Goal: Transaction & Acquisition: Purchase product/service

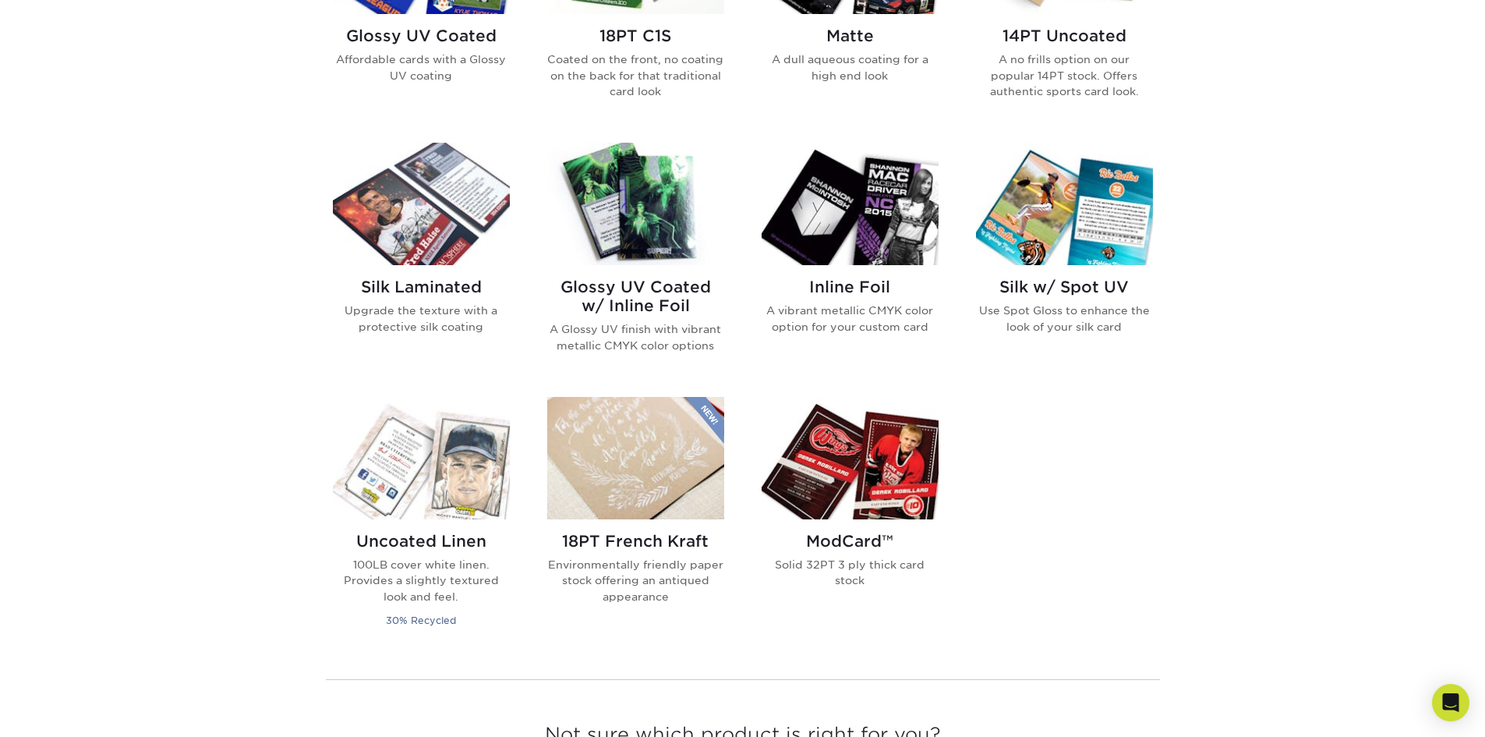
scroll to position [1091, 0]
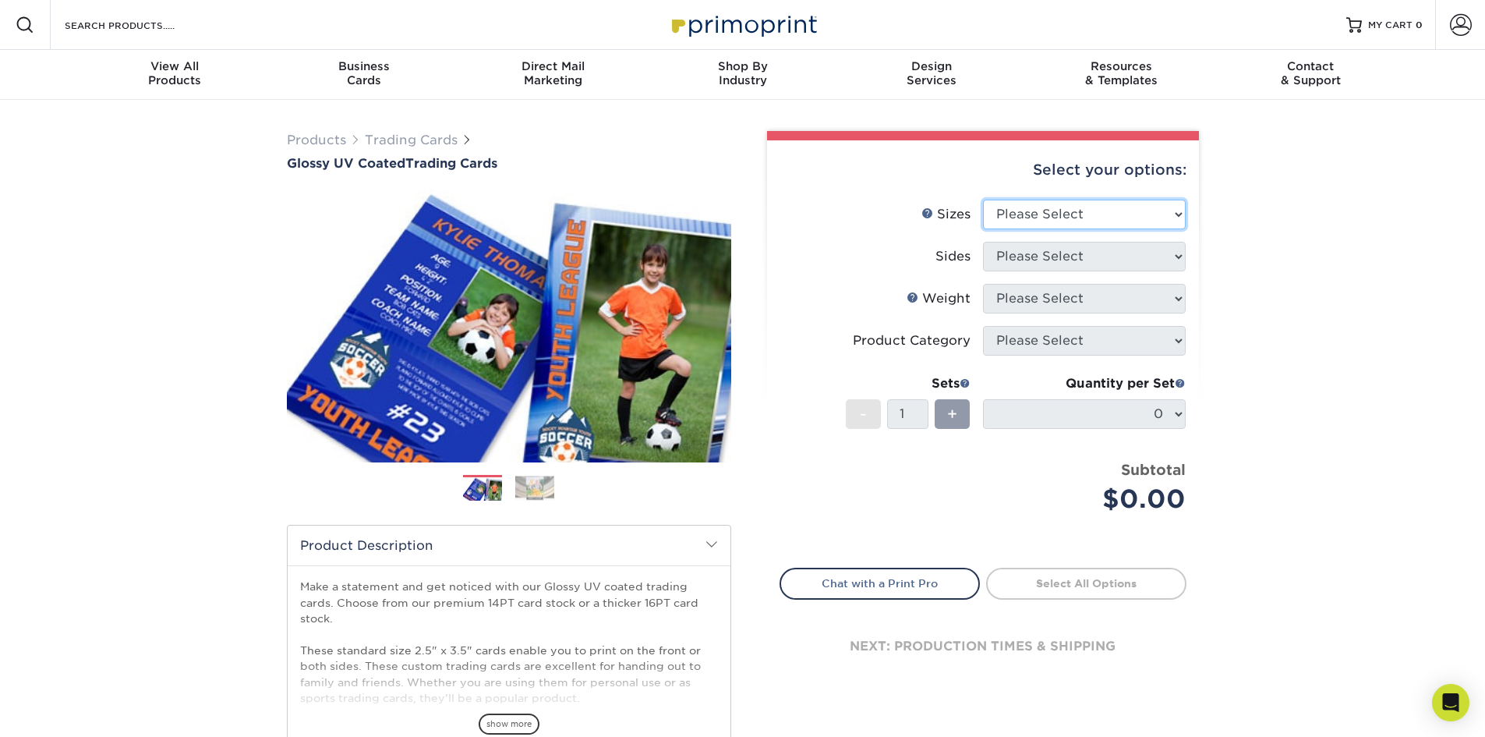
click at [1060, 210] on select "Please Select 2.5" x 3.5"" at bounding box center [1084, 215] width 203 height 30
select select "2.50x3.50"
click at [983, 200] on select "Please Select 2.5" x 3.5"" at bounding box center [1084, 215] width 203 height 30
click at [1048, 261] on select "Please Select Print Both Sides Print Front Only" at bounding box center [1084, 257] width 203 height 30
select select "13abbda7-1d64-4f25-8bb2-c179b224825d"
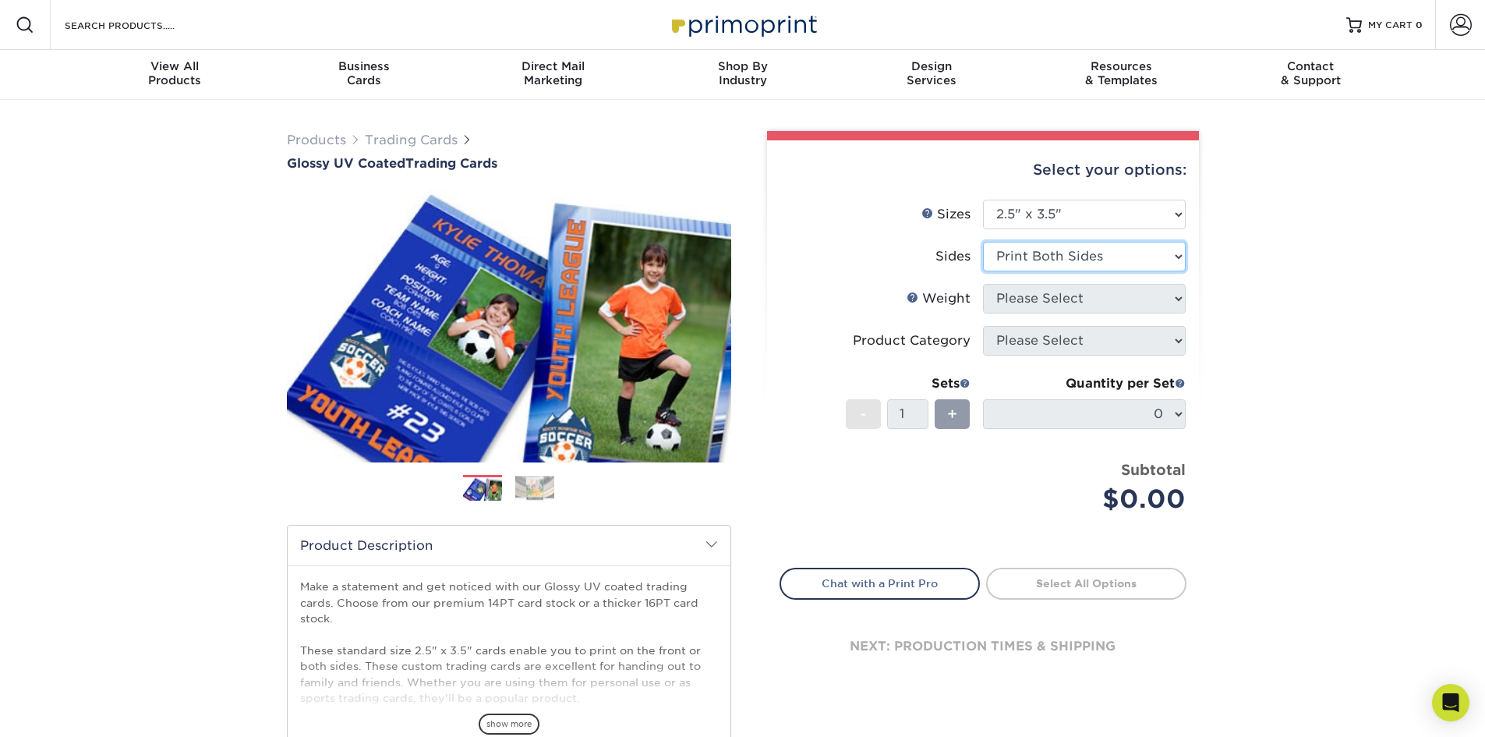
click at [983, 242] on select "Please Select Print Both Sides Print Front Only" at bounding box center [1084, 257] width 203 height 30
click at [1047, 295] on select "Please Select 16PT 14PT 18PT C1S" at bounding box center [1084, 299] width 203 height 30
select select "14PT"
click at [983, 284] on select "Please Select 16PT 14PT 18PT C1S" at bounding box center [1084, 299] width 203 height 30
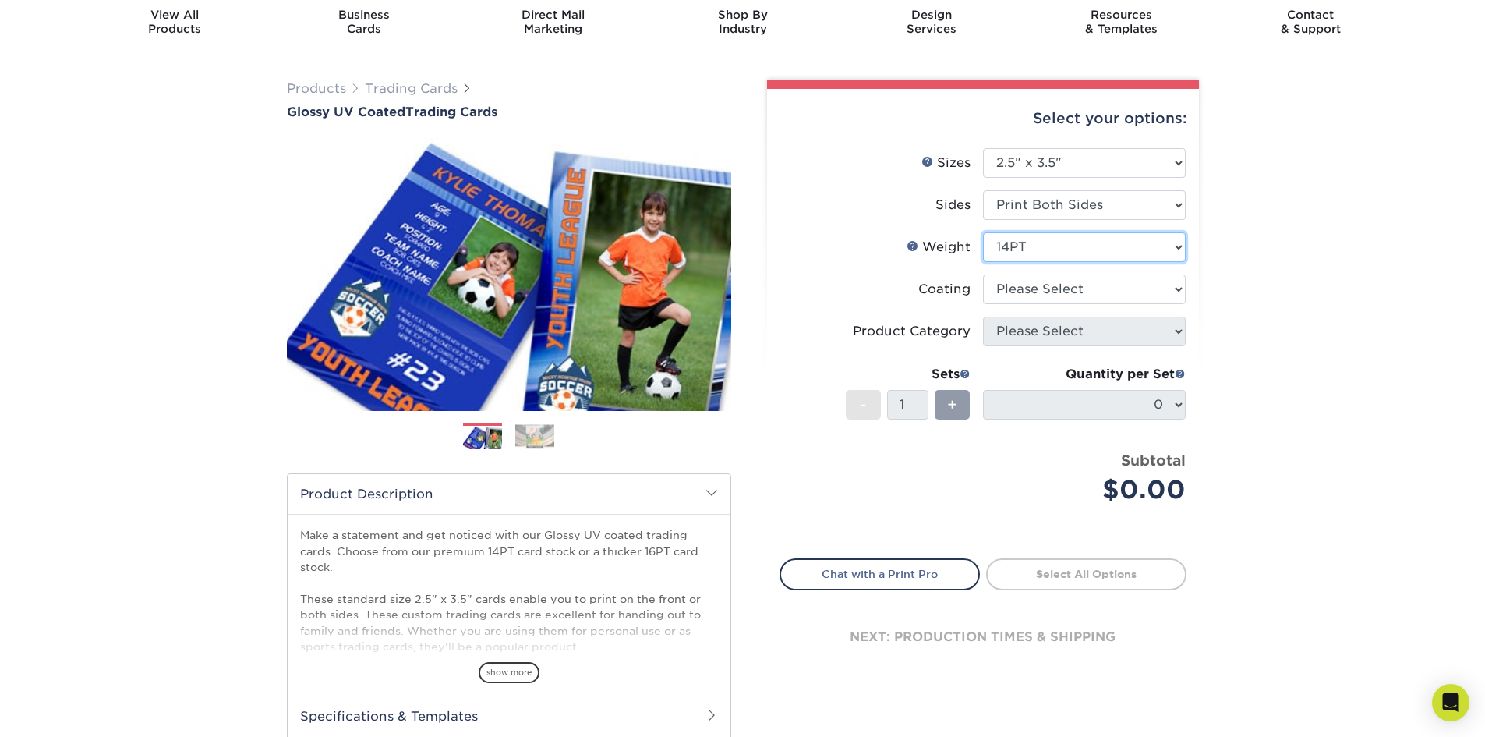
scroll to position [78, 0]
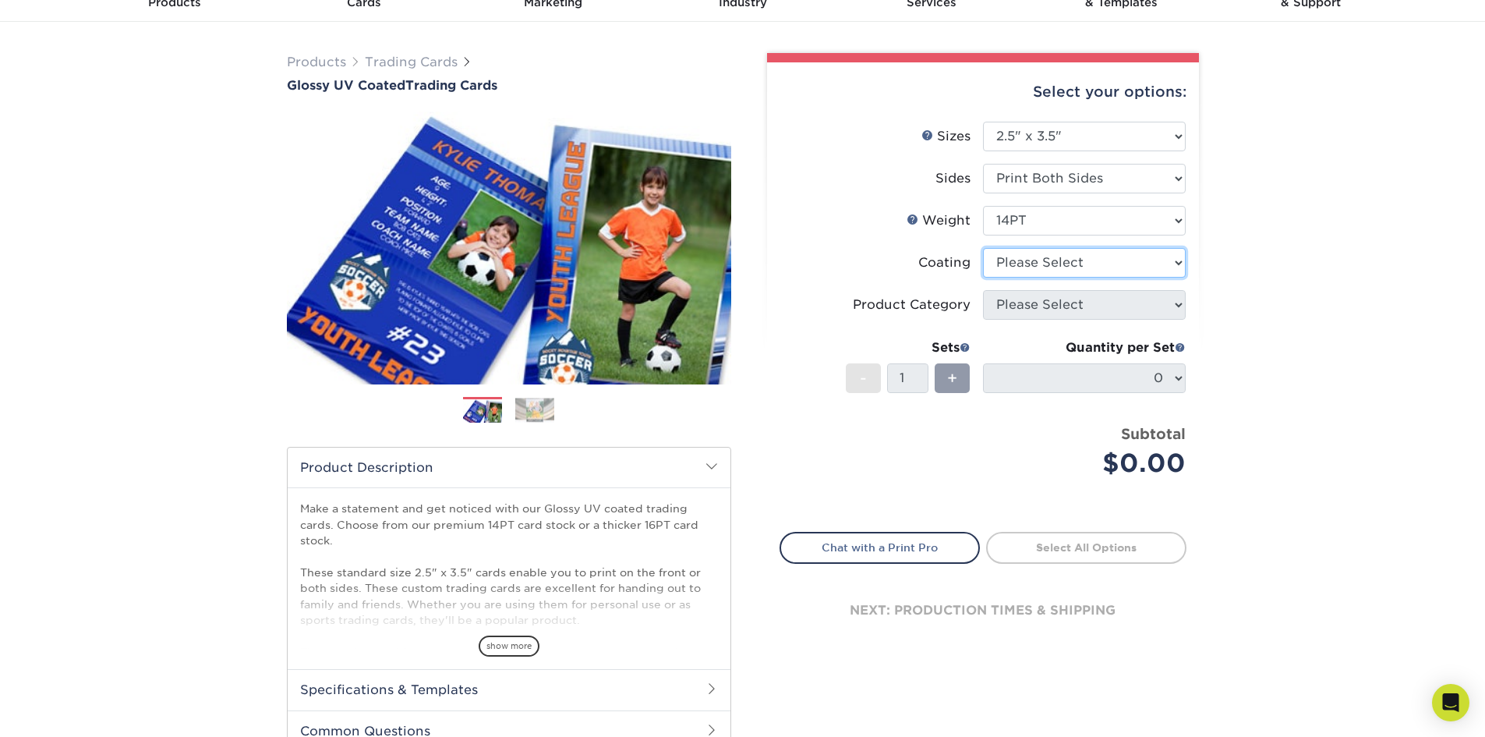
click at [1113, 267] on select at bounding box center [1084, 263] width 203 height 30
select select "ae367451-b2b8-45df-a344-0f05b6a12993"
click at [983, 248] on select at bounding box center [1084, 263] width 203 height 30
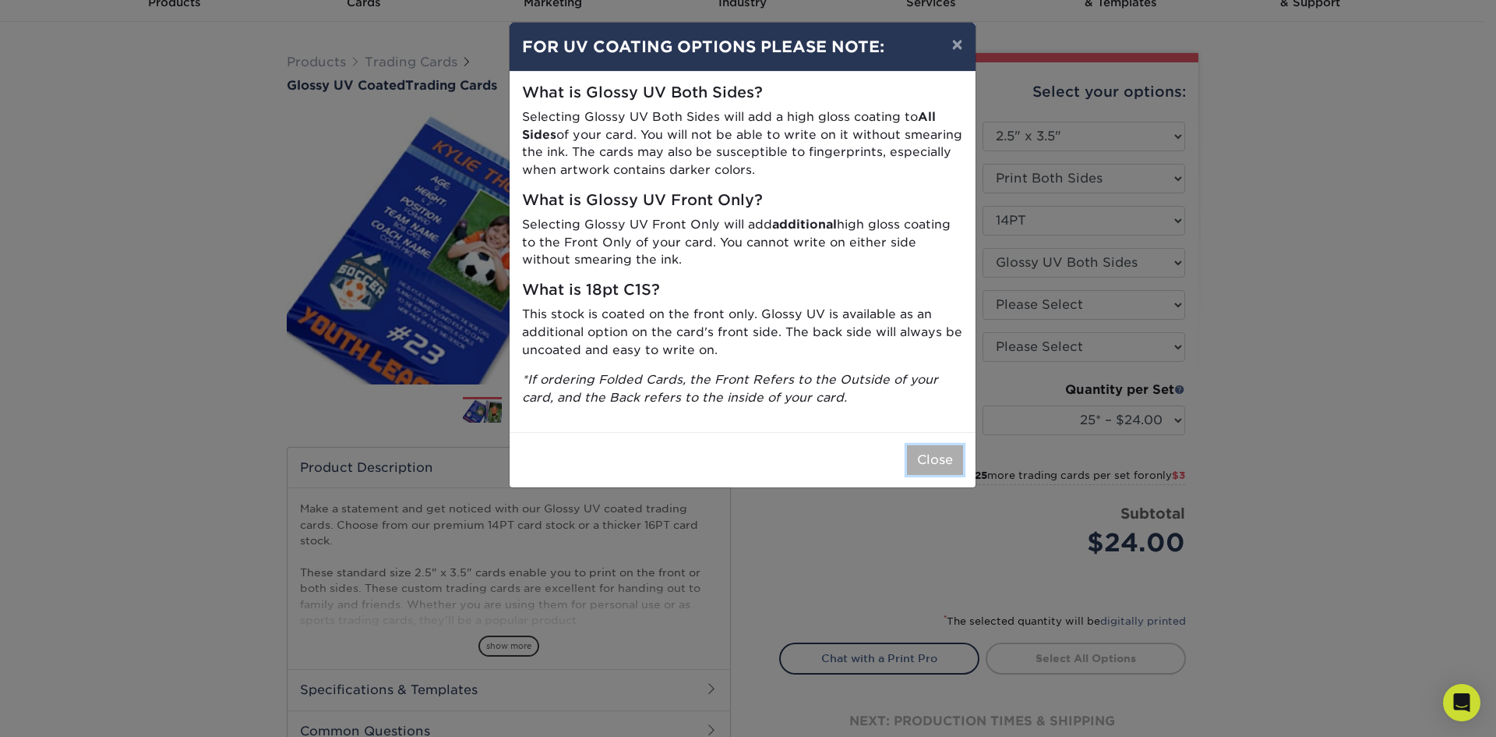
click at [926, 457] on button "Close" at bounding box center [935, 460] width 56 height 30
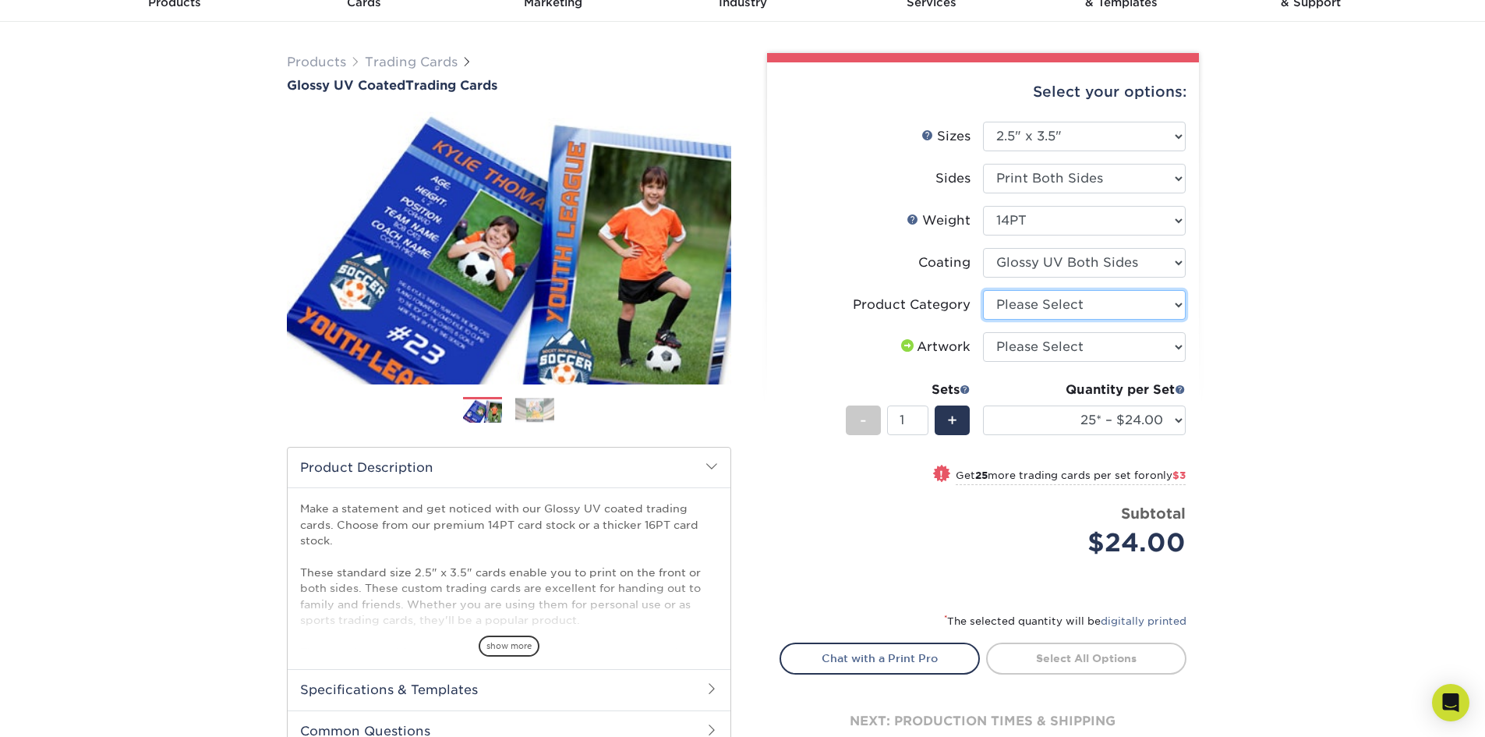
click at [1097, 296] on select "Please Select Trading Cards" at bounding box center [1084, 305] width 203 height 30
select select "c2f9bce9-36c2-409d-b101-c29d9d031e18"
click at [983, 290] on select "Please Select Trading Cards" at bounding box center [1084, 305] width 203 height 30
click at [1069, 338] on select "Please Select I will upload files I need a design - $100" at bounding box center [1084, 347] width 203 height 30
select select "upload"
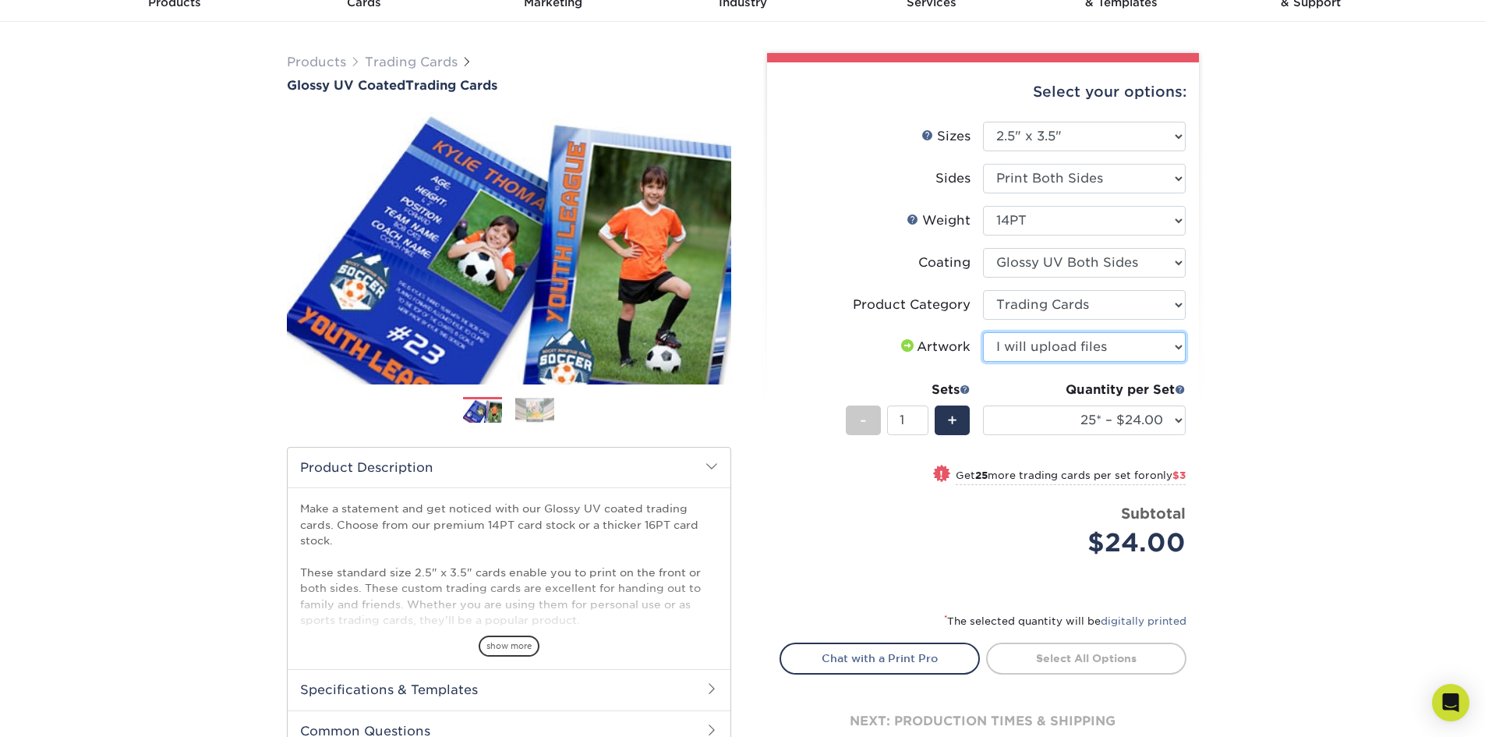
click at [983, 332] on select "Please Select I will upload files I need a design - $100" at bounding box center [1084, 347] width 203 height 30
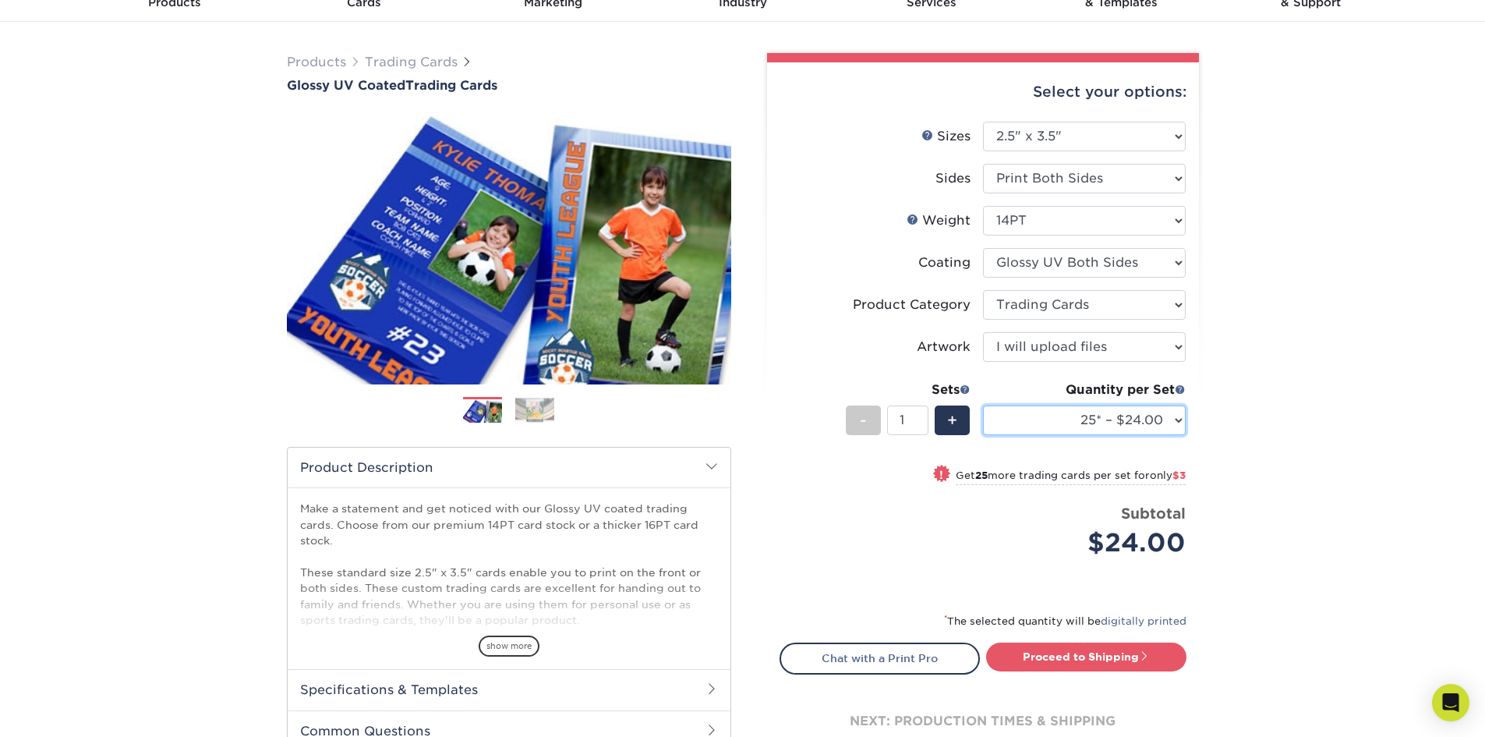
click at [1107, 416] on select "25* – $24.00 50* – $27.00 75* – $34.00 100* – $37.00 250* – $48.00 500 – $59.00…" at bounding box center [1084, 420] width 203 height 30
click at [983, 405] on select "25* – $24.00 50* – $27.00 75* – $34.00 100* – $37.00 250* – $48.00 500 – $59.00…" at bounding box center [1084, 420] width 203 height 30
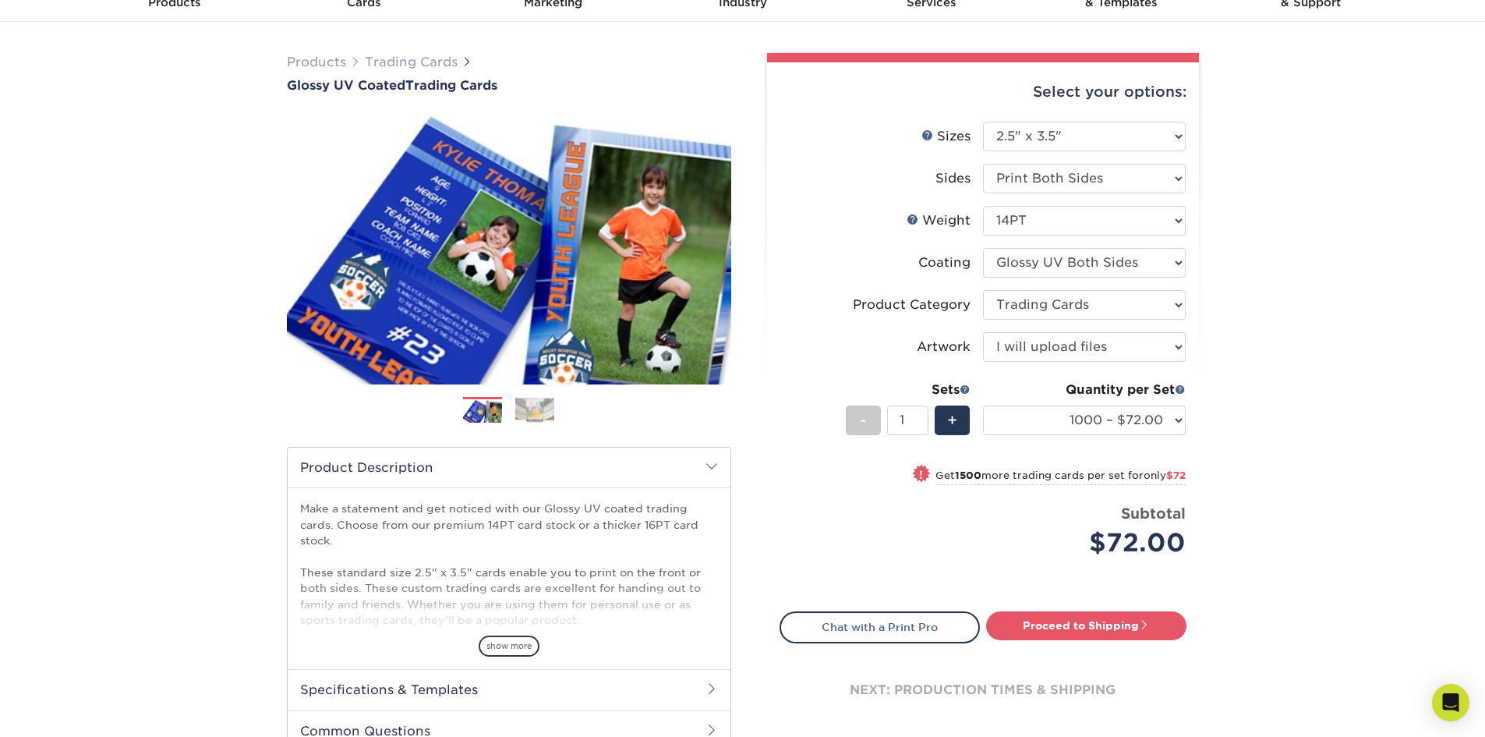
click at [1249, 434] on div "Products Trading Cards Glossy UV Coated Trading Cards Previous Next /" at bounding box center [742, 438] width 1485 height 832
click at [1171, 412] on select "25* – $24.00 50* – $27.00 75* – $34.00 100* – $37.00 250* – $48.00 500 – $59.00…" at bounding box center [1084, 420] width 203 height 30
click at [983, 405] on select "25* – $24.00 50* – $27.00 75* – $34.00 100* – $37.00 250* – $48.00 500 – $59.00…" at bounding box center [1084, 420] width 203 height 30
click at [1154, 414] on select "25* – $24.00 50* – $27.00 75* – $34.00 100* – $37.00 250* – $48.00 500 – $59.00…" at bounding box center [1084, 420] width 203 height 30
select select "1000 – $72.00"
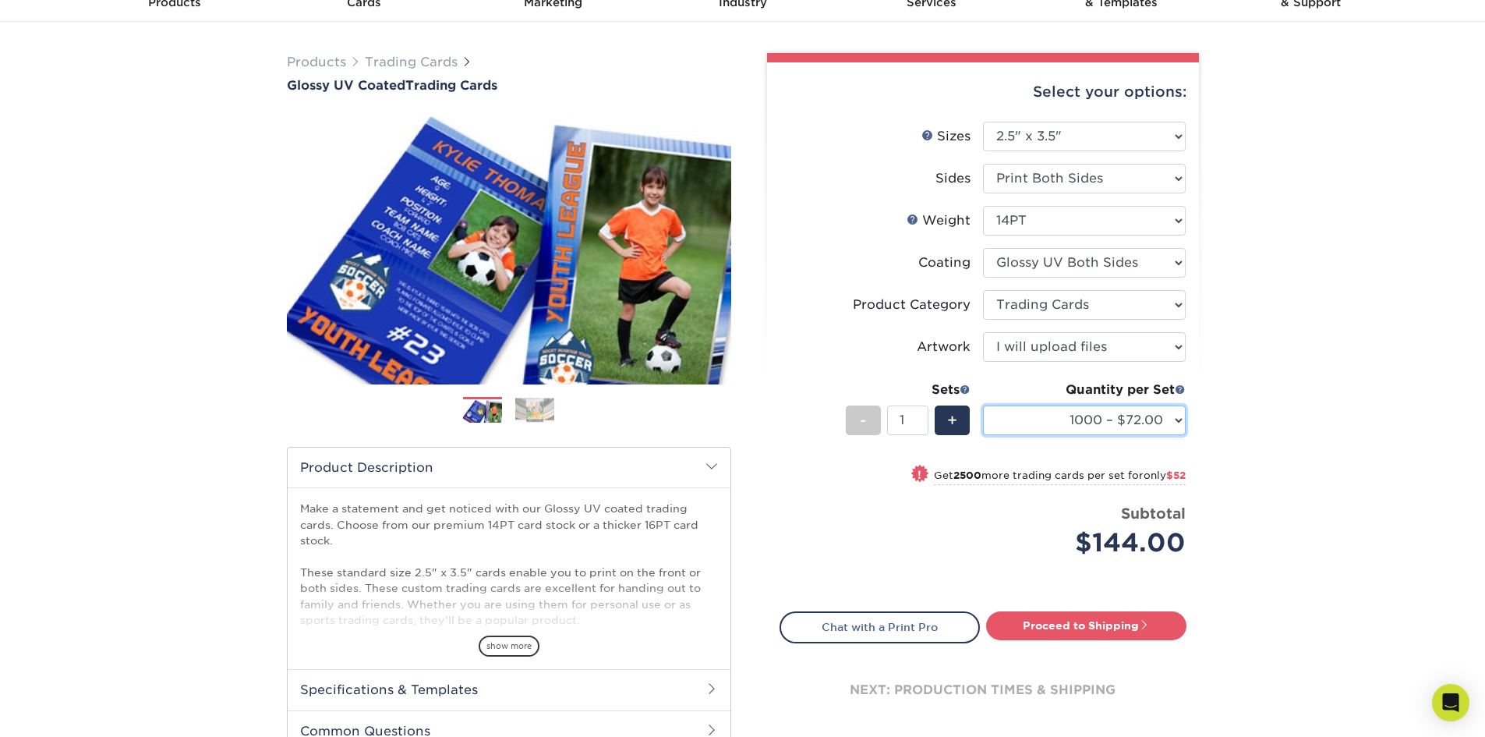
click at [983, 405] on select "25* – $24.00 50* – $27.00 75* – $34.00 100* – $37.00 250* – $48.00 500 – $59.00…" at bounding box center [1084, 420] width 203 height 30
click at [1270, 509] on div "Products Trading Cards Glossy UV Coated Trading Cards Previous Next /" at bounding box center [742, 438] width 1485 height 832
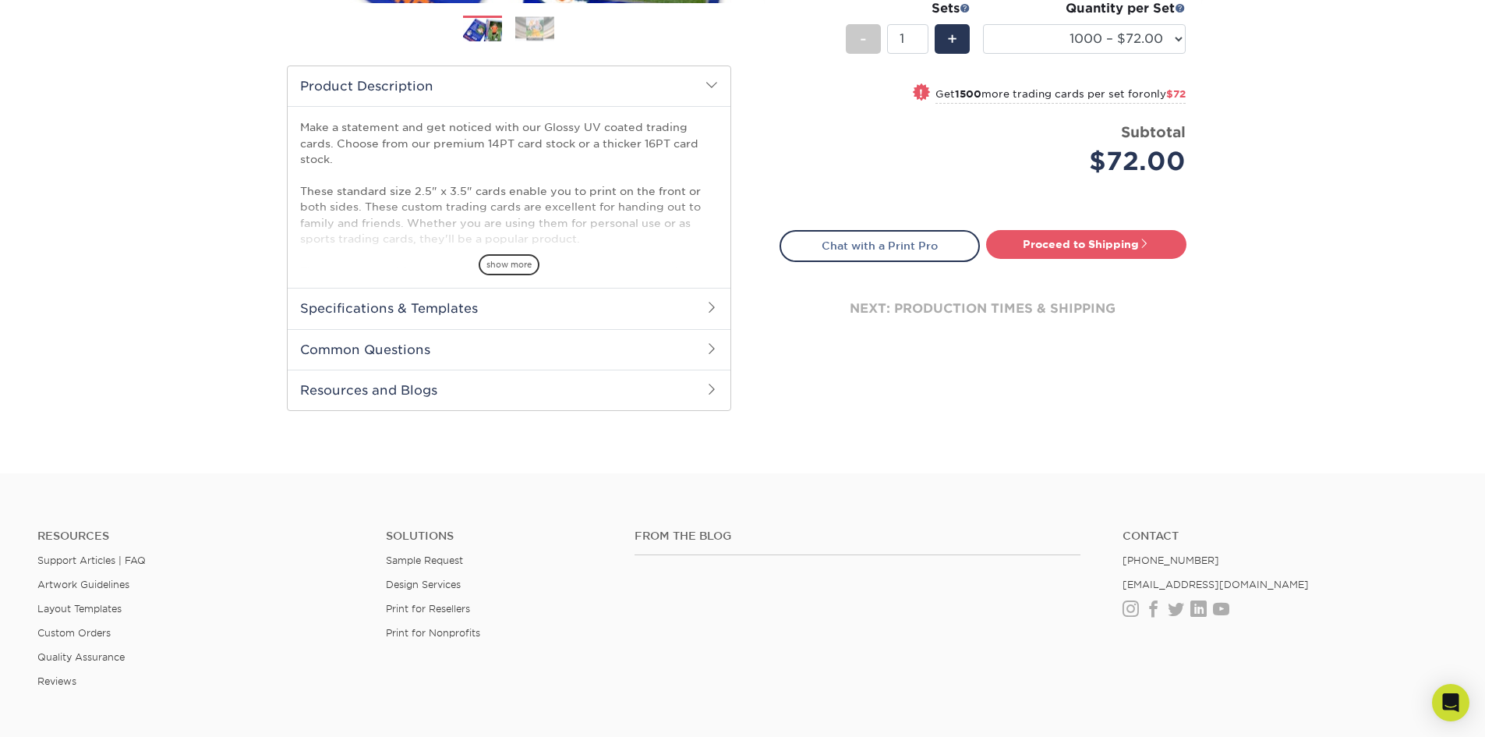
scroll to position [262, 0]
